Goal: Information Seeking & Learning: Learn about a topic

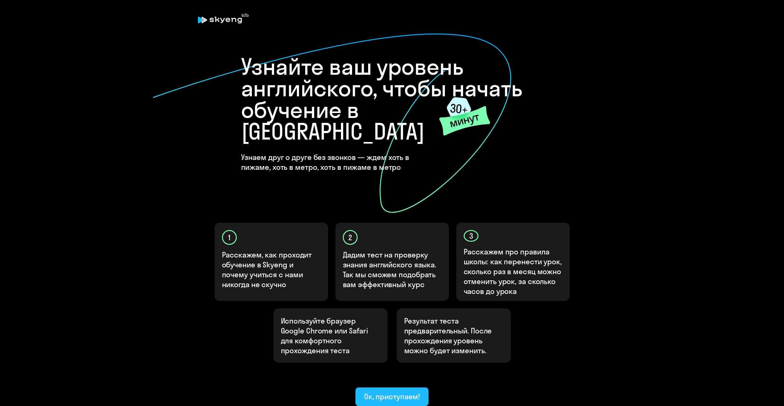
click at [391, 391] on div "Ок, приступаем!" at bounding box center [392, 396] width 56 height 10
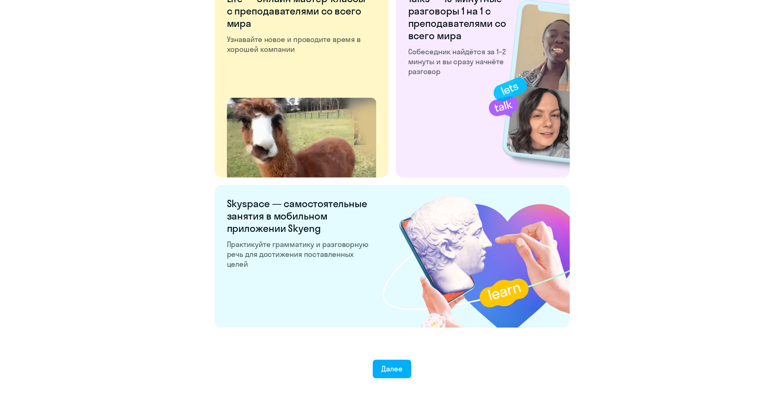
scroll to position [1024, 0]
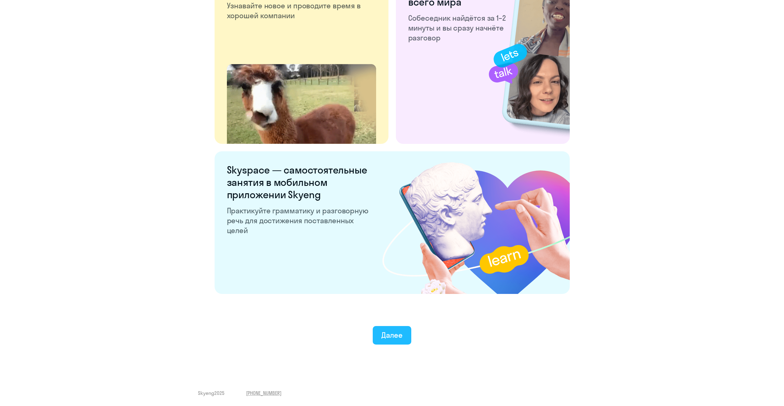
click at [389, 333] on div "Далее" at bounding box center [392, 335] width 21 height 10
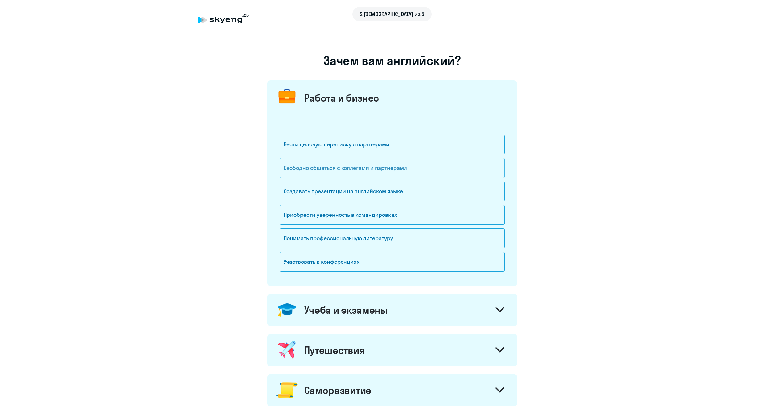
click at [345, 169] on div "Свободно общаться с коллегами и партнерами" at bounding box center [392, 168] width 225 height 20
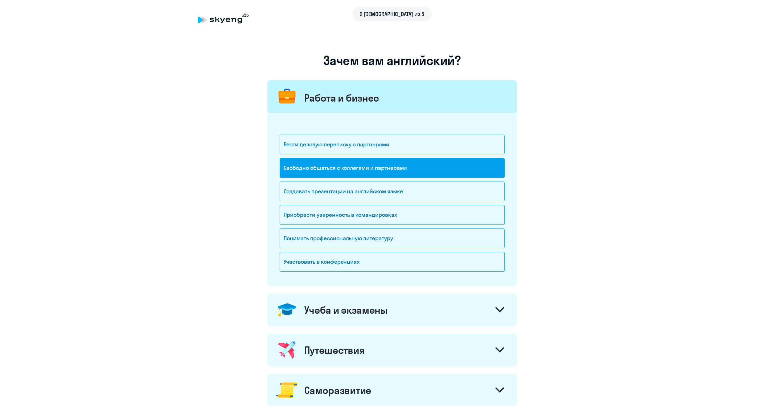
scroll to position [183, 0]
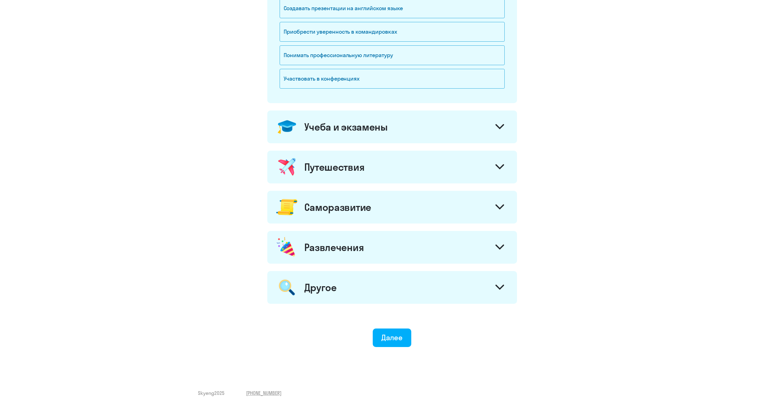
click at [489, 126] on div "Учеба и экзамены" at bounding box center [392, 126] width 250 height 33
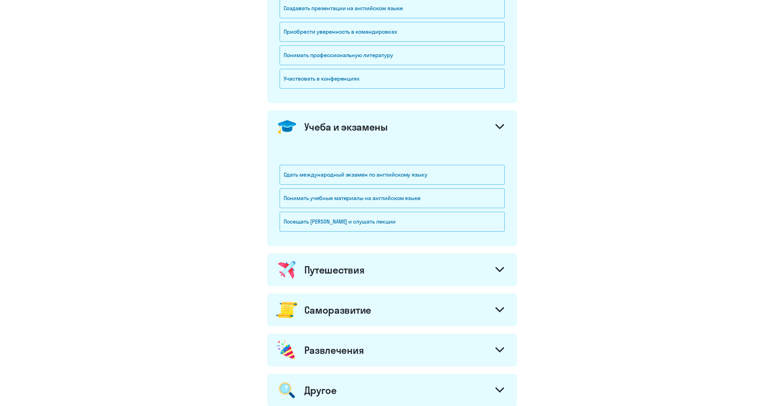
click at [358, 274] on div "Путешествия" at bounding box center [334, 269] width 60 height 12
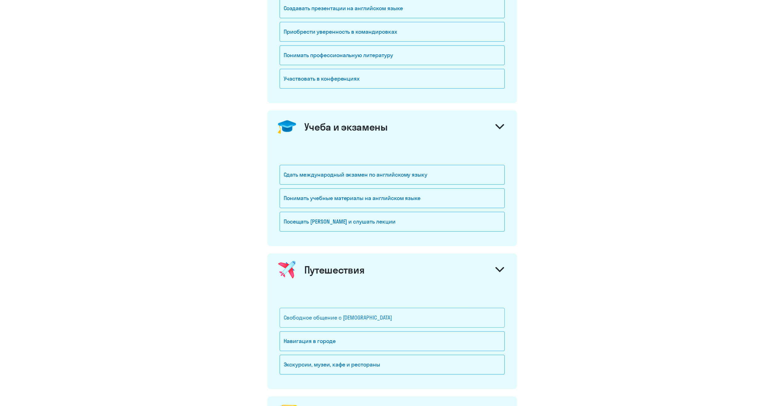
click at [374, 317] on div "Свободное общение с [DEMOGRAPHIC_DATA]" at bounding box center [392, 318] width 225 height 20
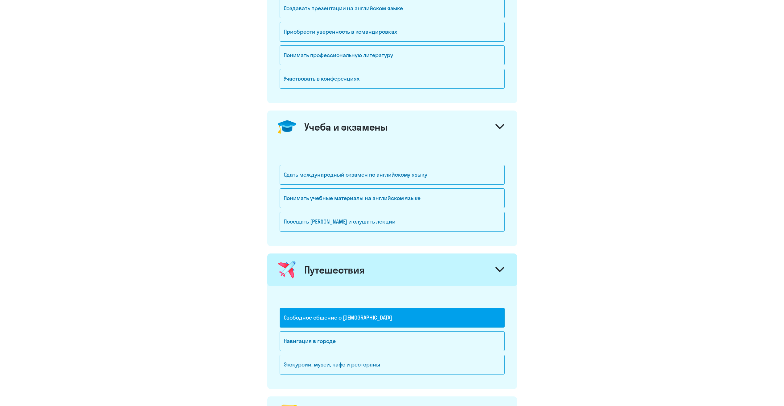
scroll to position [388, 0]
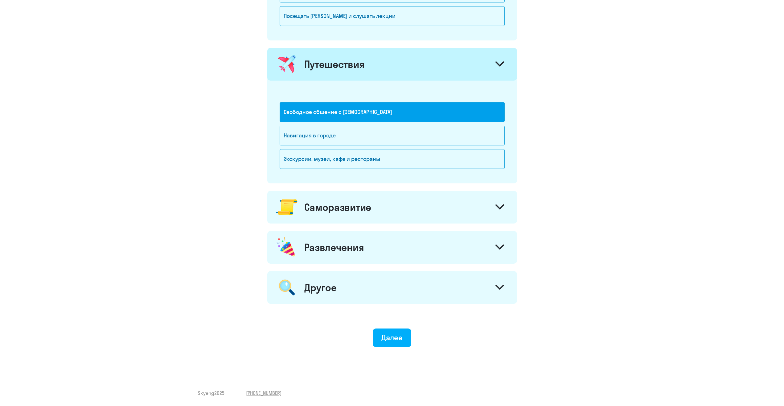
click at [506, 206] on div at bounding box center [500, 207] width 15 height 15
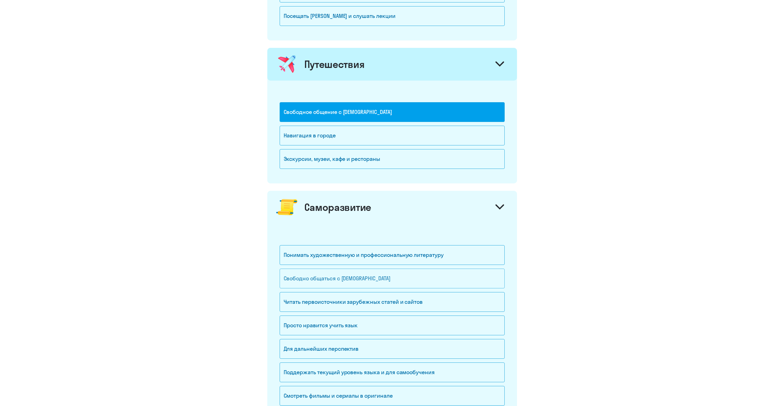
click at [350, 280] on div "Свободно общаться с [DEMOGRAPHIC_DATA]" at bounding box center [392, 278] width 225 height 20
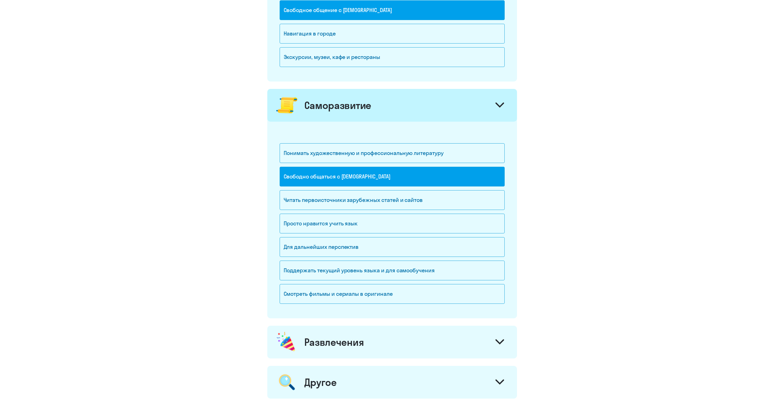
scroll to position [585, 0]
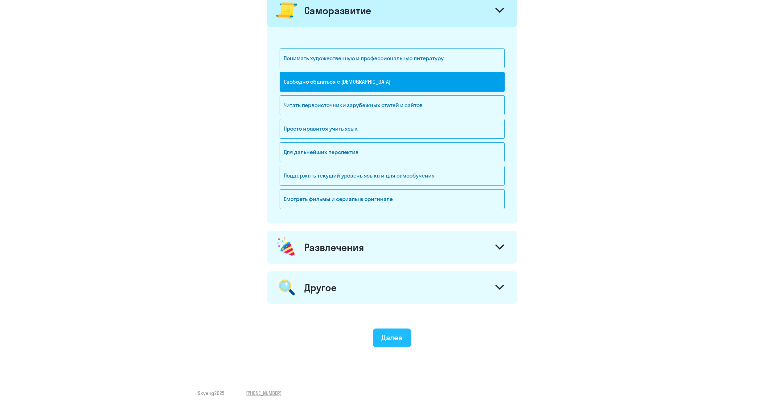
click at [396, 336] on div "Далее" at bounding box center [392, 337] width 21 height 10
